Goal: Transaction & Acquisition: Purchase product/service

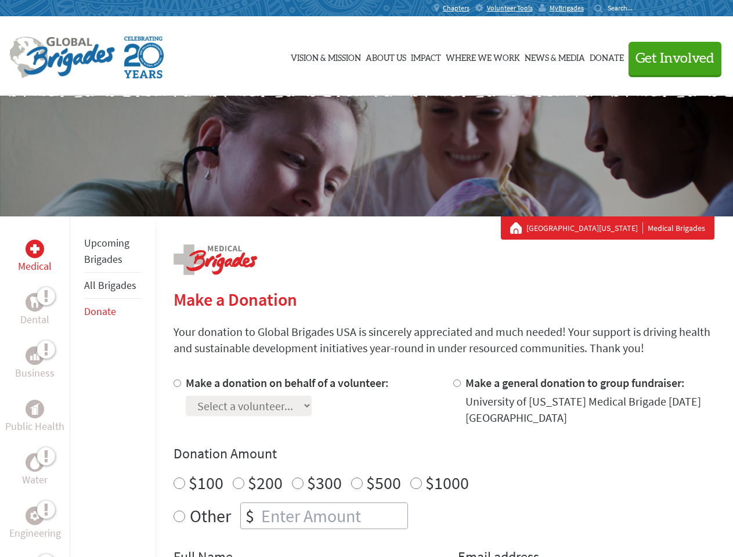
click at [641, 8] on div "Search for:" at bounding box center [617, 7] width 46 height 9
click at [670, 58] on span "Get Involved" at bounding box center [675, 59] width 79 height 14
click at [77, 387] on div "Upcoming Brigades All Brigades Donate" at bounding box center [112, 494] width 85 height 557
click at [443, 466] on div "Donation Amount $100 $200 $300 $500 $1000 Other $" at bounding box center [444, 487] width 541 height 85
click at [176, 383] on input "Make a donation on behalf of a volunteer:" at bounding box center [178, 384] width 8 height 8
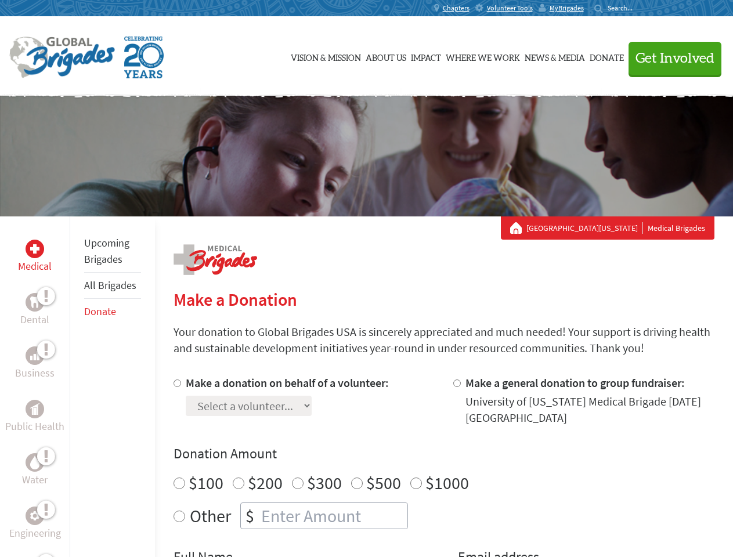
radio input "true"
click at [456, 383] on input "Make a general donation to group fundraiser:" at bounding box center [457, 384] width 8 height 8
radio input "true"
